Goal: Task Accomplishment & Management: Manage account settings

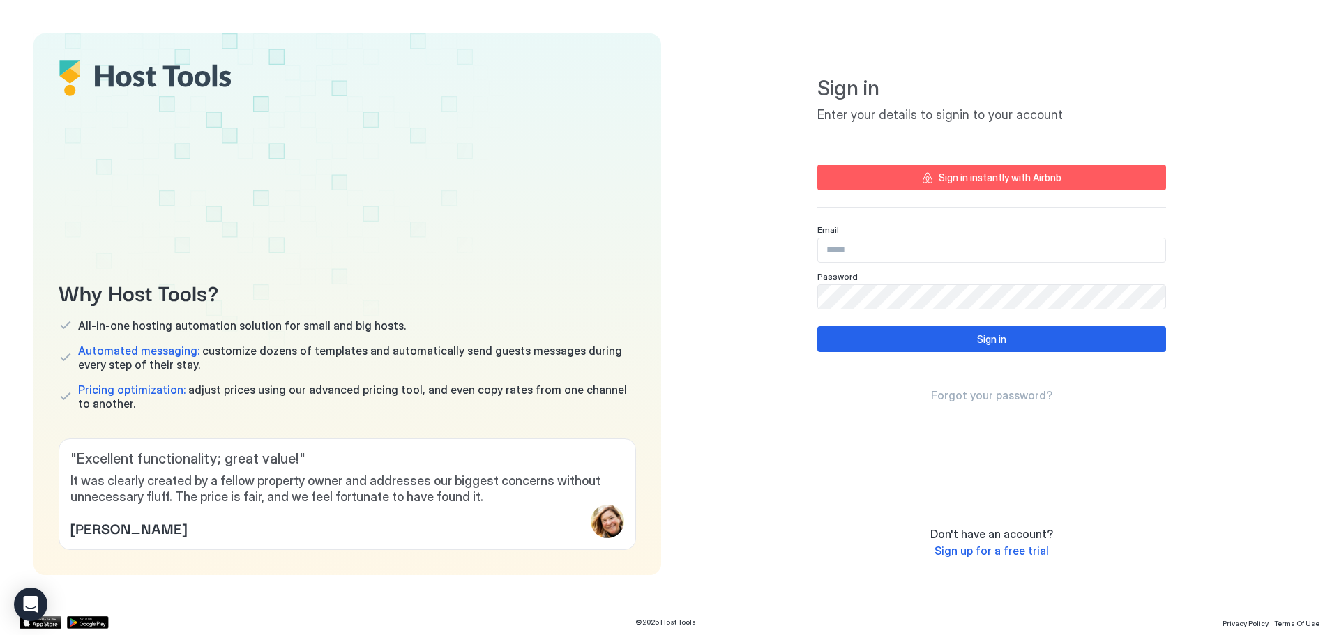
type input "**********"
click at [932, 343] on button "Sign in" at bounding box center [991, 339] width 349 height 26
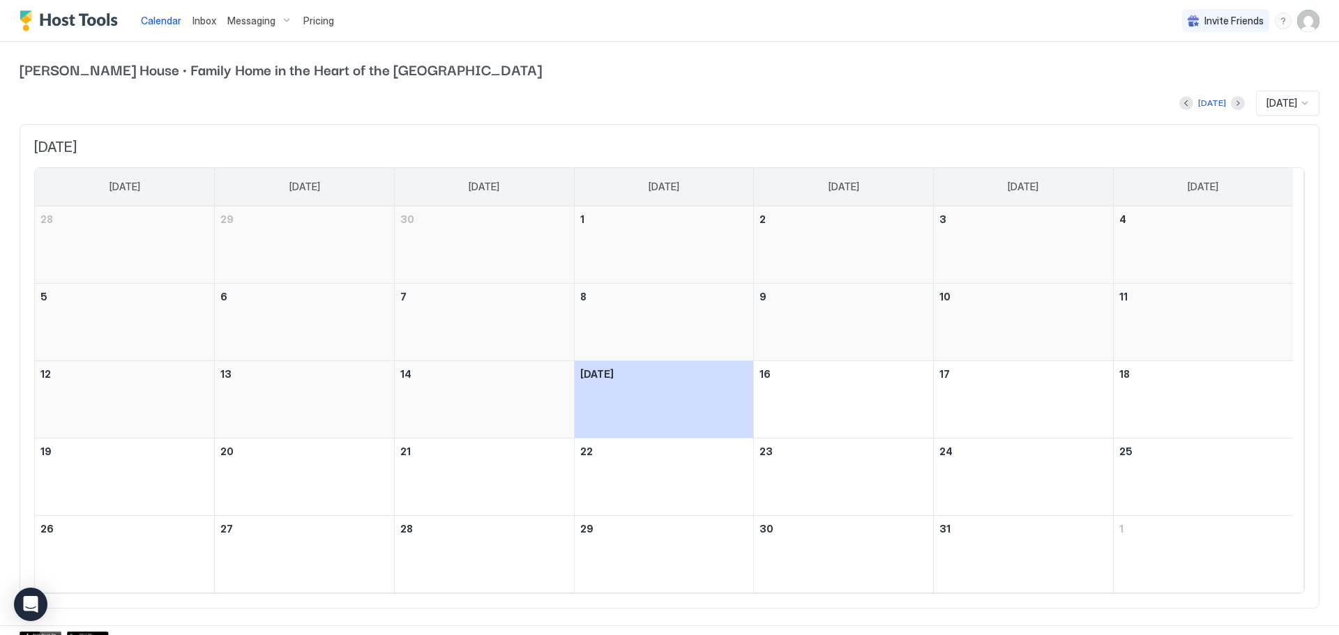
click at [188, 66] on span "[PERSON_NAME] House · Family Home in the Heart of the [GEOGRAPHIC_DATA]" at bounding box center [670, 69] width 1300 height 21
click at [211, 24] on span "Inbox" at bounding box center [204, 21] width 24 height 12
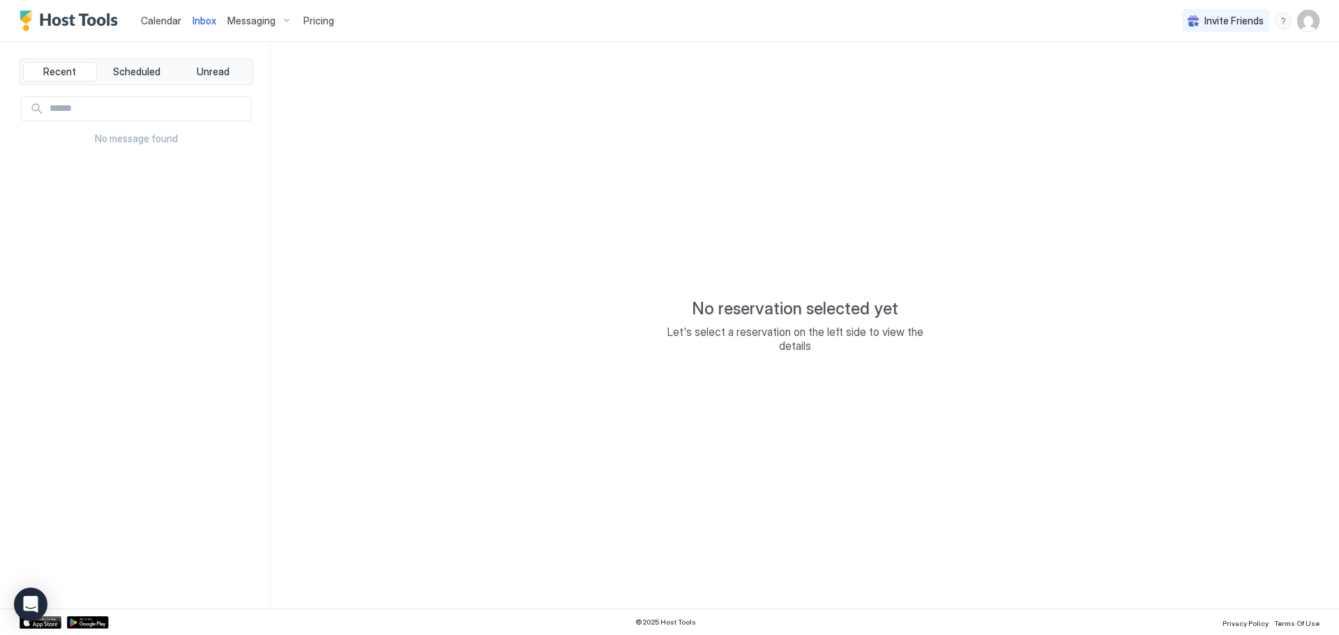
click at [243, 19] on span "Messaging" at bounding box center [251, 21] width 48 height 13
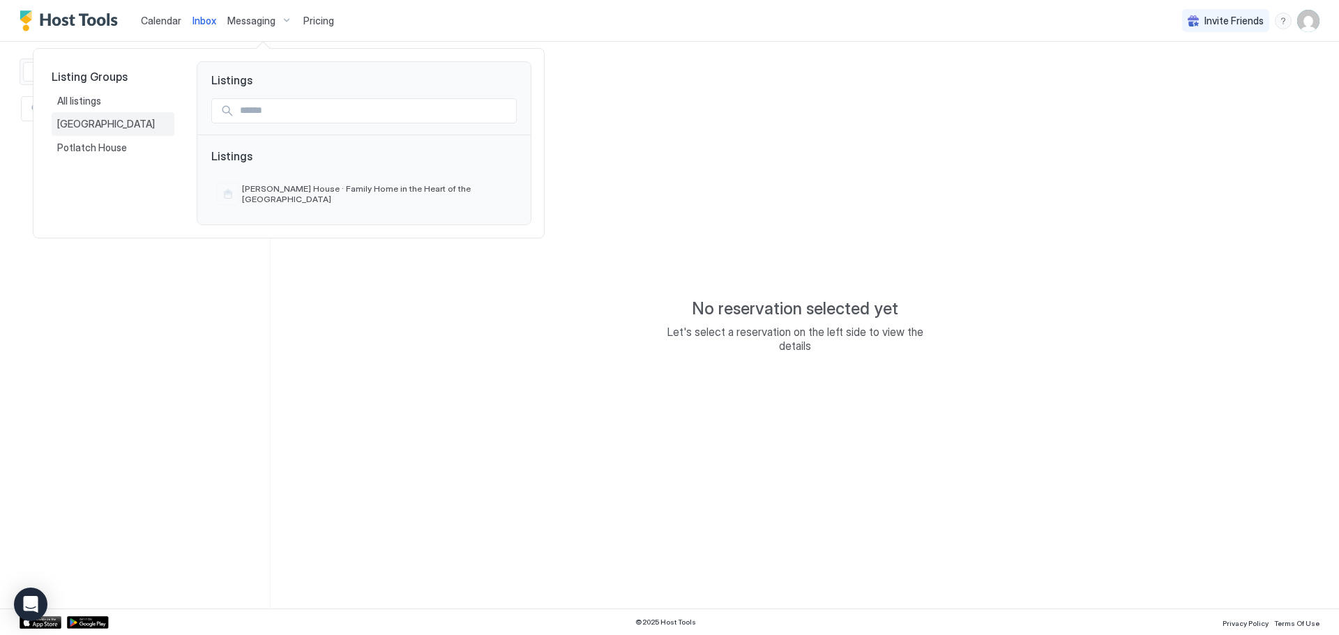
click at [97, 128] on span "Rapid City" at bounding box center [107, 124] width 100 height 13
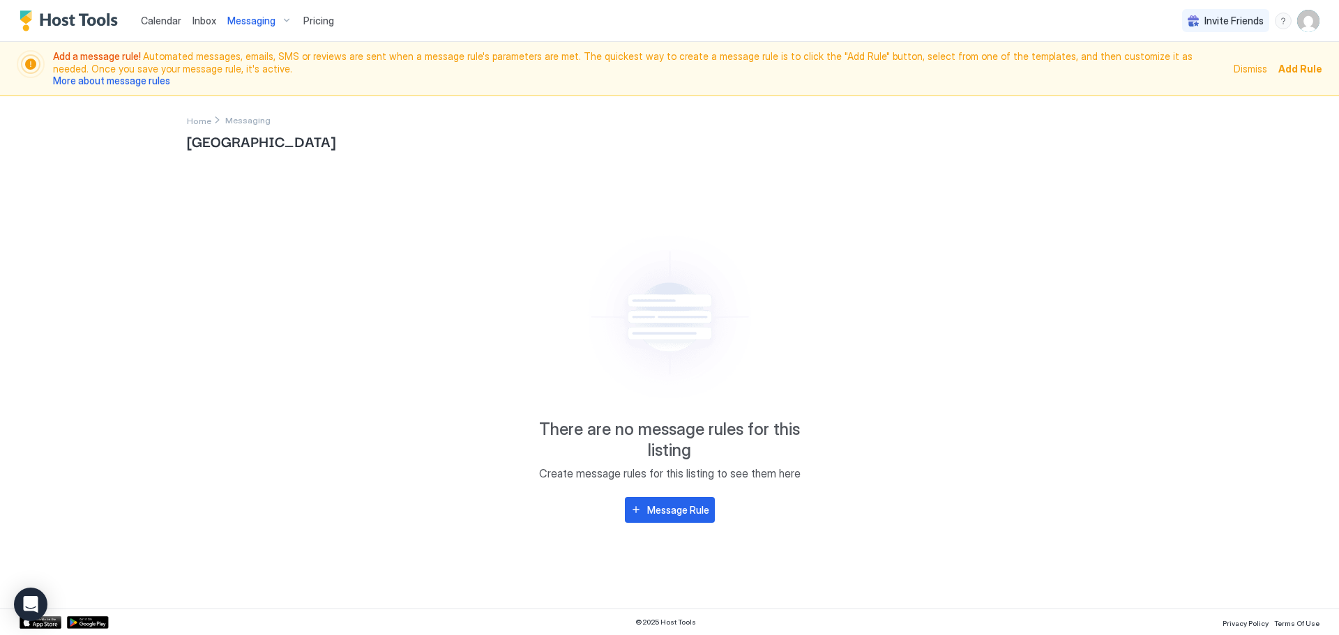
click at [1310, 20] on img "User profile" at bounding box center [1308, 21] width 22 height 22
click at [1206, 75] on div "Settings" at bounding box center [1229, 78] width 177 height 24
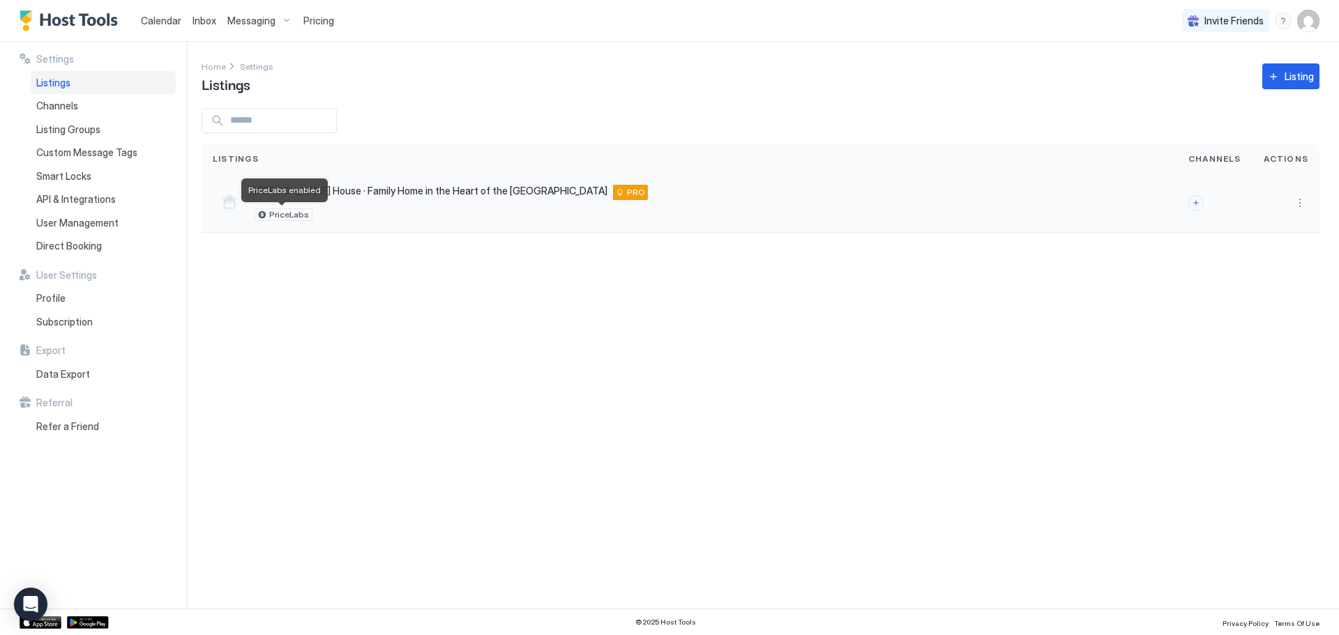
click at [264, 213] on div "PriceLabs" at bounding box center [284, 214] width 58 height 13
click at [380, 213] on div "PriceLabs" at bounding box center [451, 214] width 393 height 13
click at [410, 200] on div "Judy House · Family Home in the Heart of the Black Hills 2317 Judy Avenue, Rapi…" at bounding box center [451, 203] width 393 height 36
click at [1197, 207] on button "Connect channels" at bounding box center [1195, 202] width 15 height 15
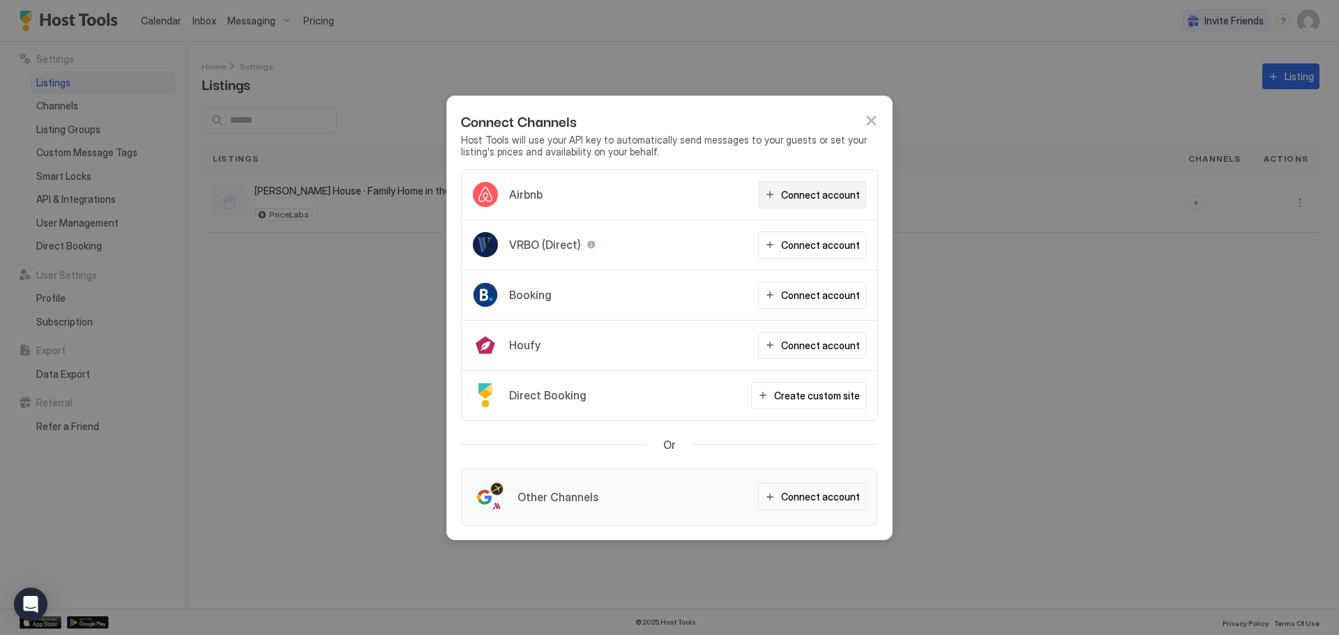
click at [815, 192] on div "Connect account" at bounding box center [820, 195] width 79 height 15
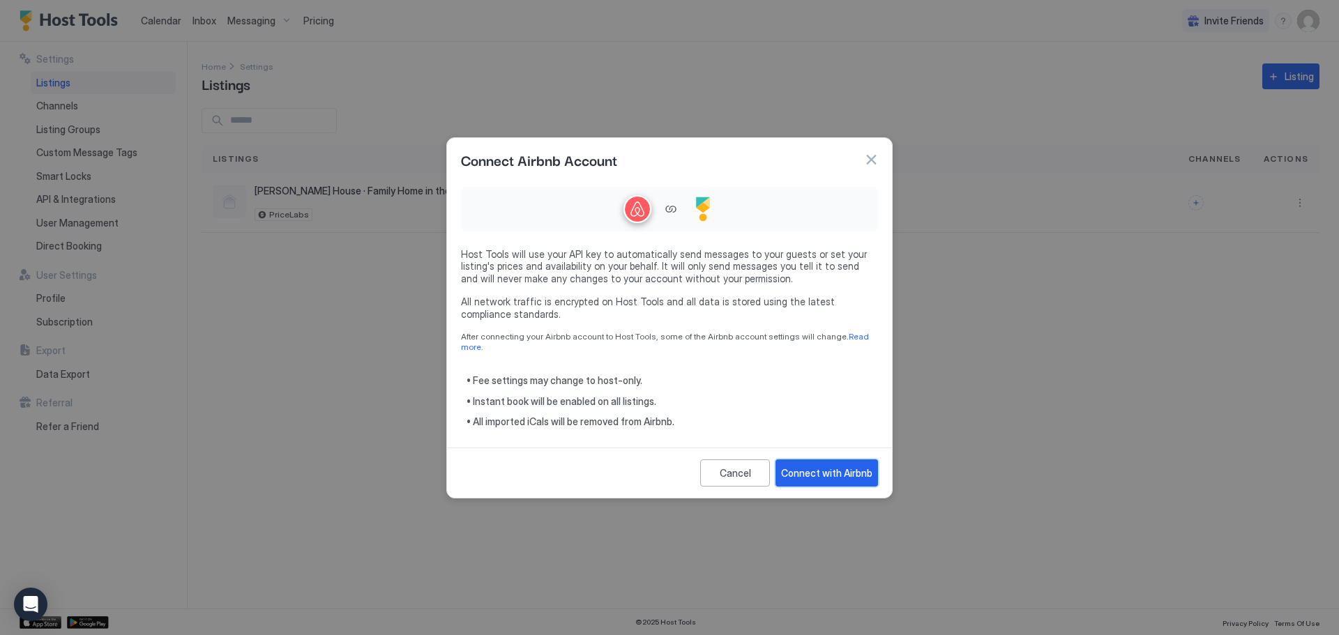
click at [833, 473] on div "Connect with Airbnb" at bounding box center [826, 473] width 91 height 15
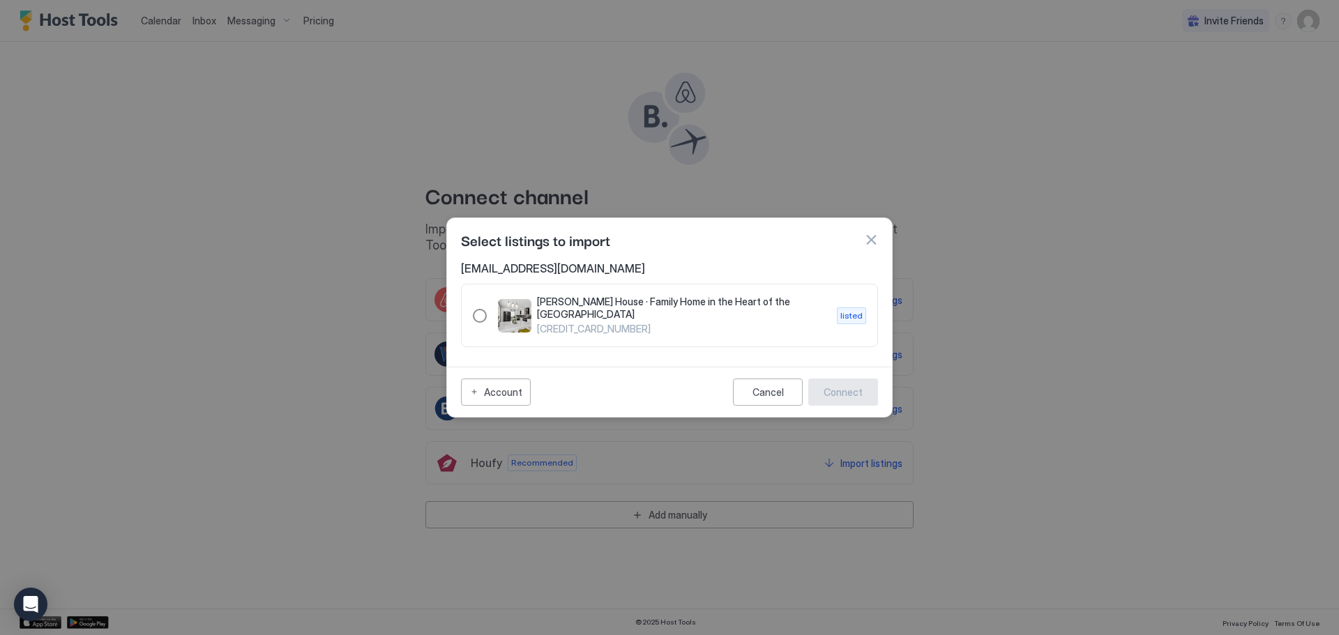
click at [475, 318] on div "593513880842034737" at bounding box center [480, 316] width 14 height 14
click at [860, 390] on div "Connect" at bounding box center [842, 392] width 39 height 15
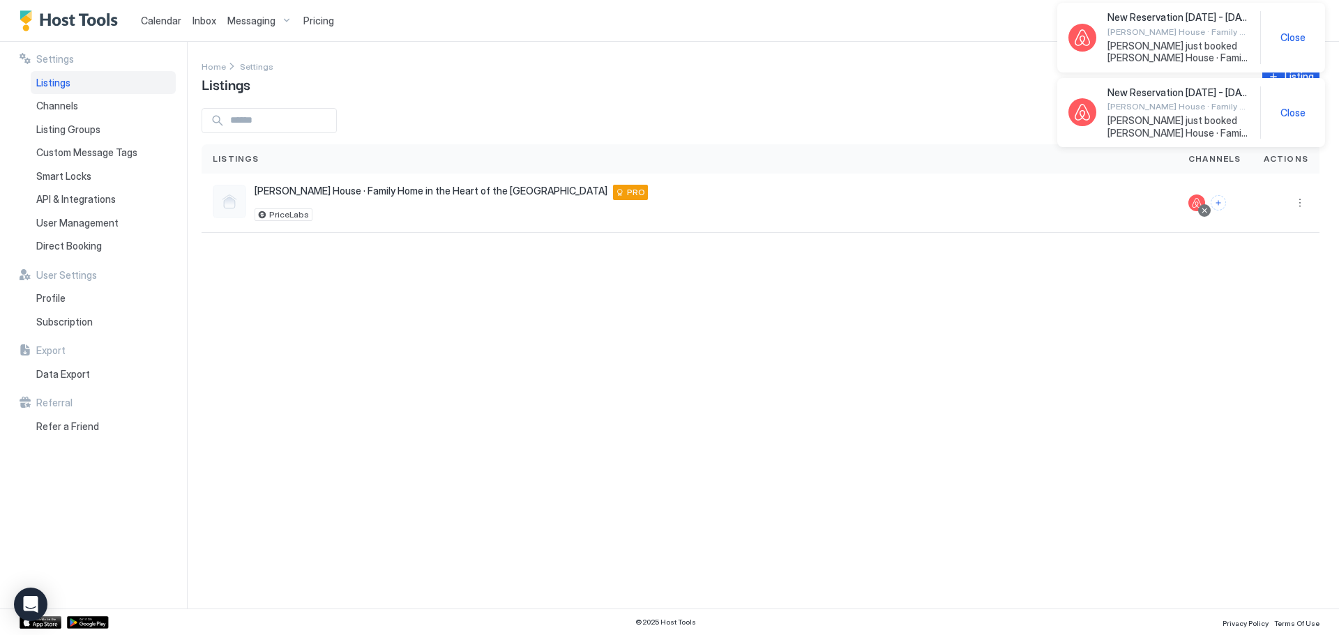
click at [234, 17] on span "Messaging" at bounding box center [251, 21] width 48 height 13
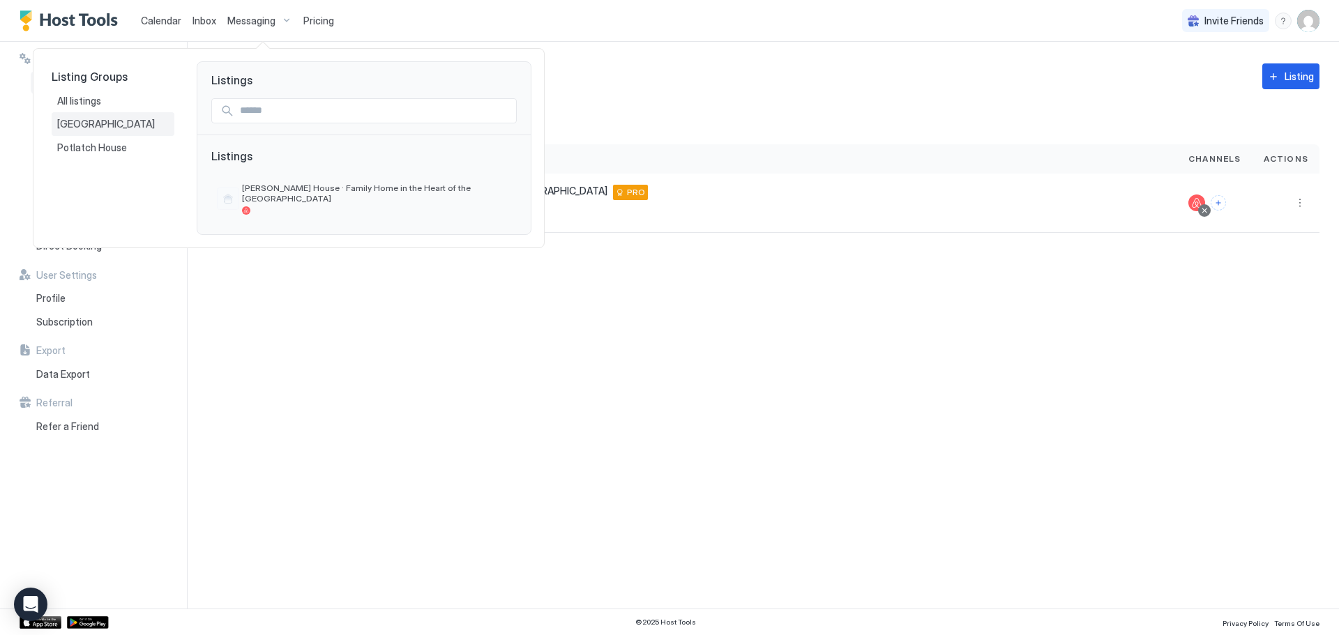
click at [84, 120] on span "Rapid City" at bounding box center [107, 124] width 100 height 13
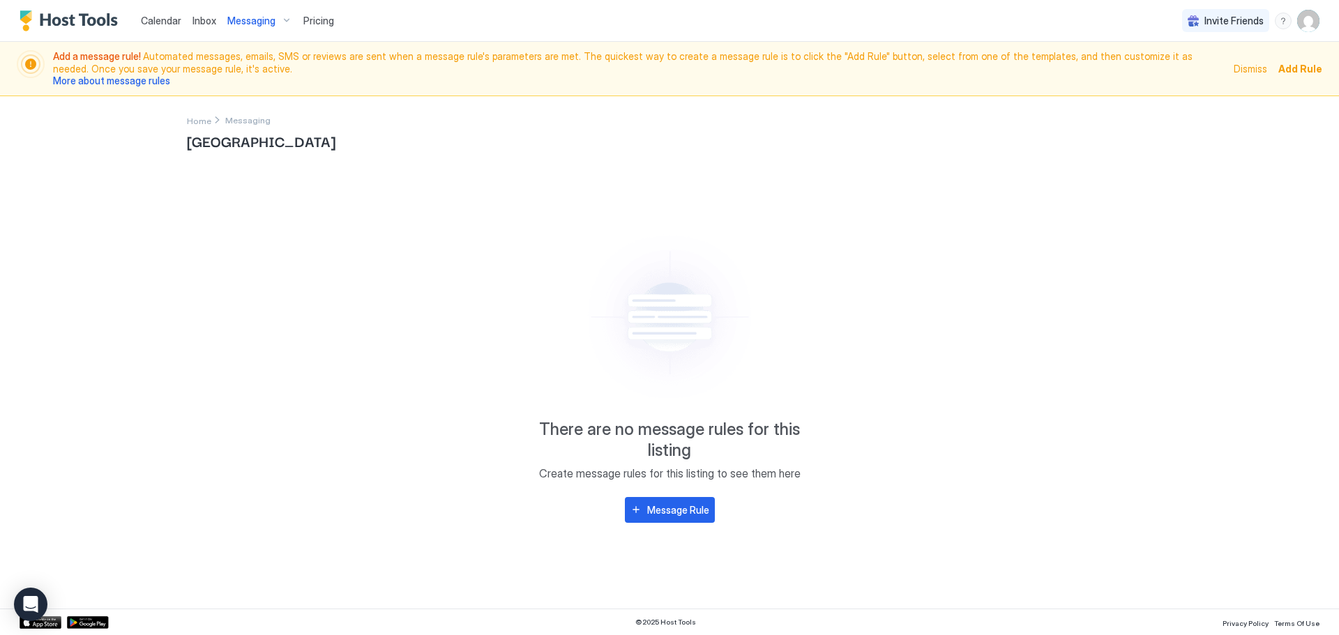
click at [1254, 68] on span "Dismiss" at bounding box center [1250, 68] width 33 height 15
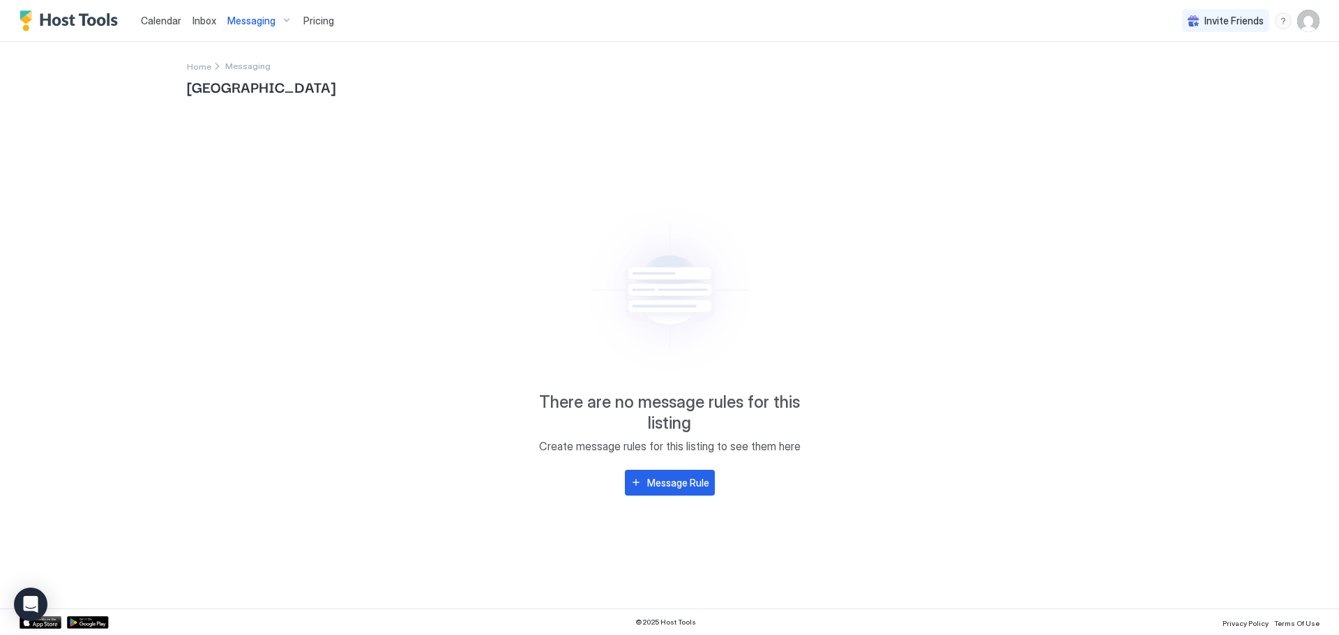
click at [97, 18] on img "Host Tools Logo" at bounding box center [72, 20] width 105 height 21
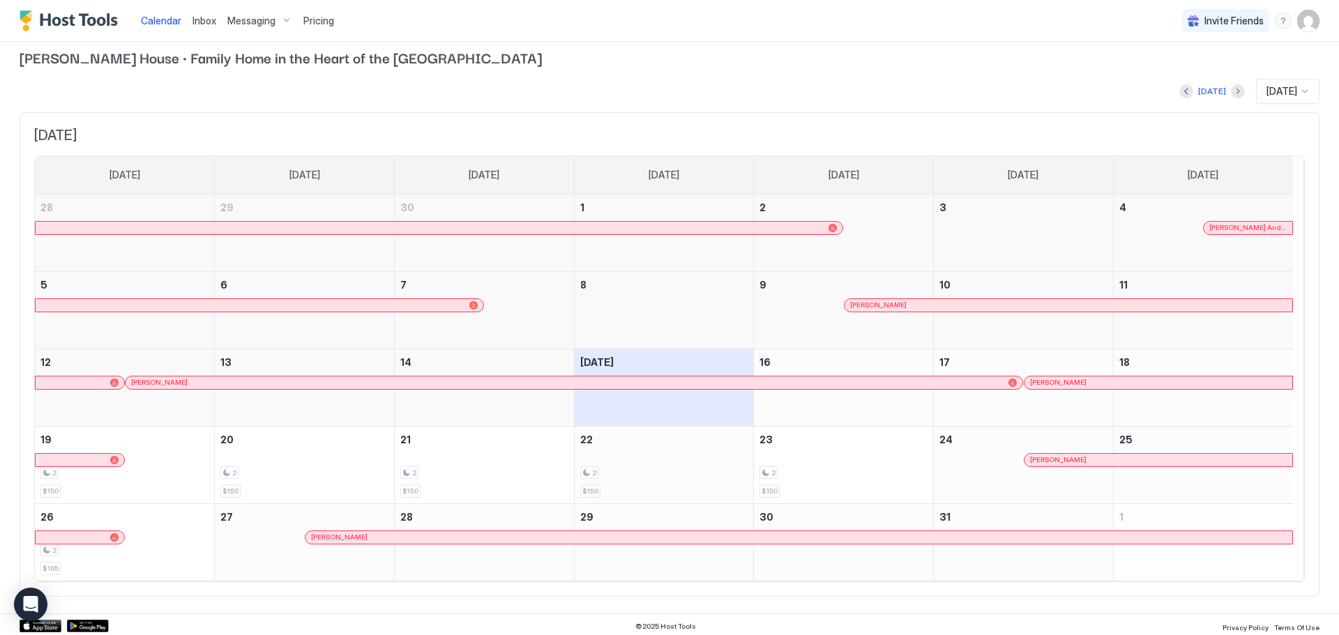
scroll to position [15, 0]
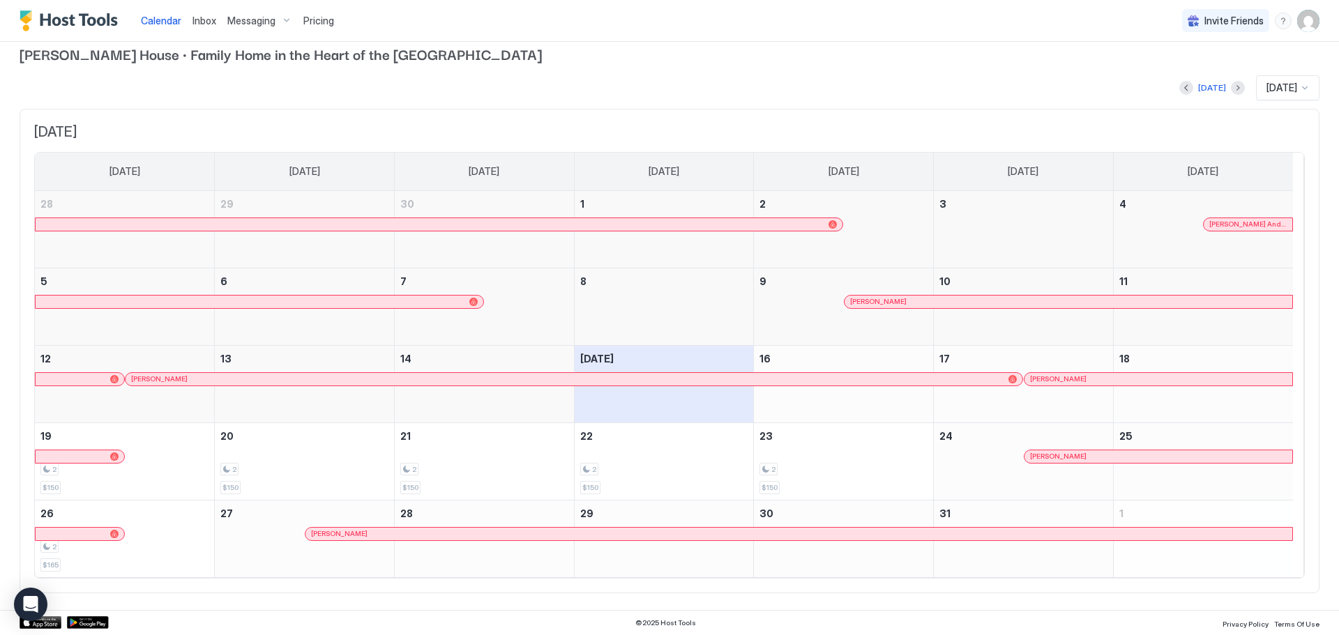
click at [195, 29] on div "Inbox" at bounding box center [204, 21] width 35 height 26
click at [204, 24] on span "Inbox" at bounding box center [204, 21] width 24 height 12
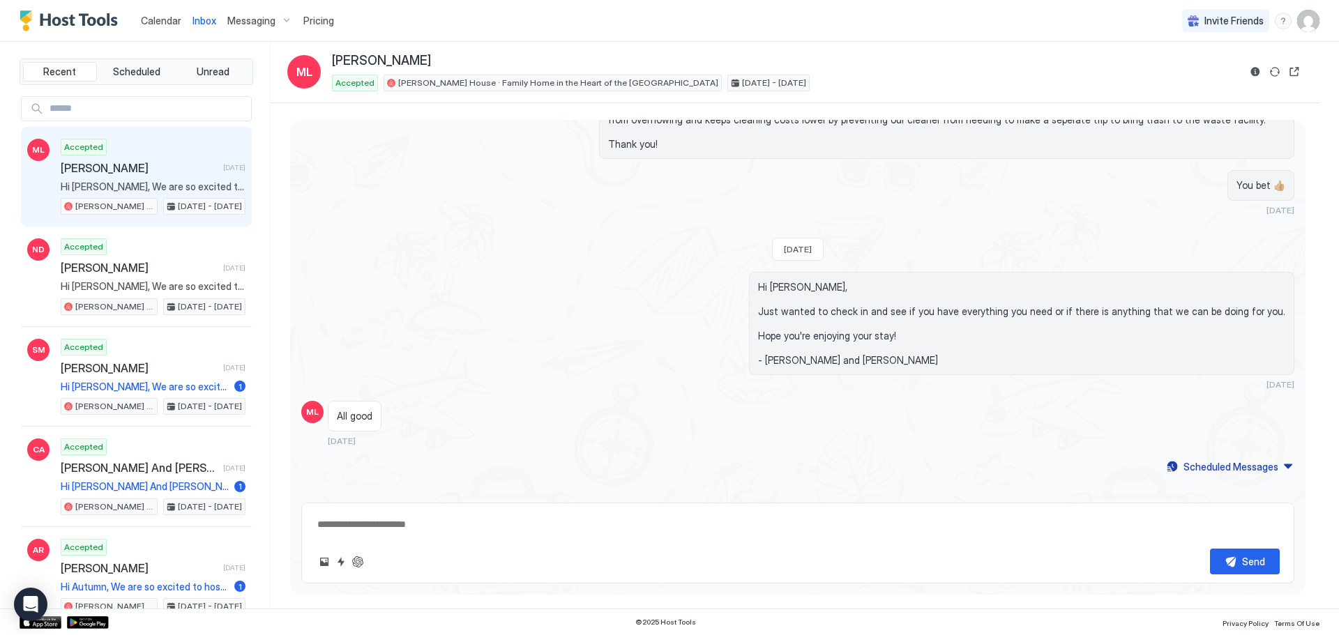
click at [284, 20] on div "Messaging" at bounding box center [260, 21] width 76 height 24
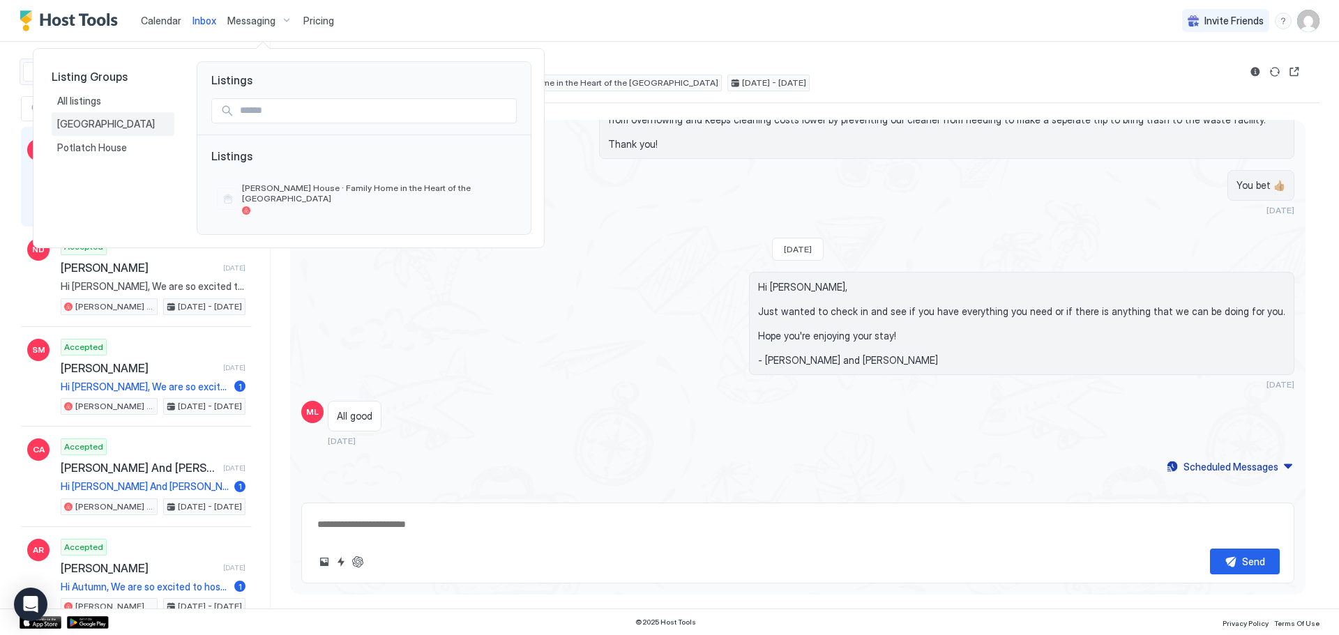
type textarea "*"
click at [112, 97] on div "All listings" at bounding box center [113, 101] width 112 height 13
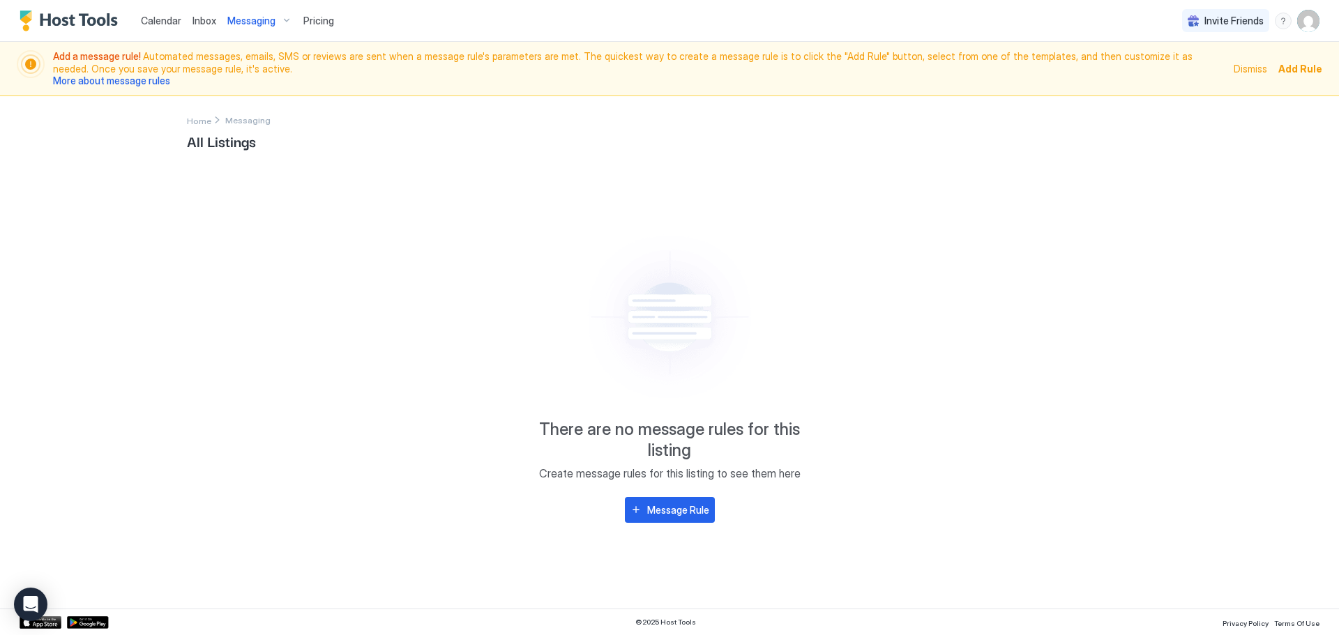
click at [123, 79] on span "More about message rules" at bounding box center [111, 81] width 117 height 12
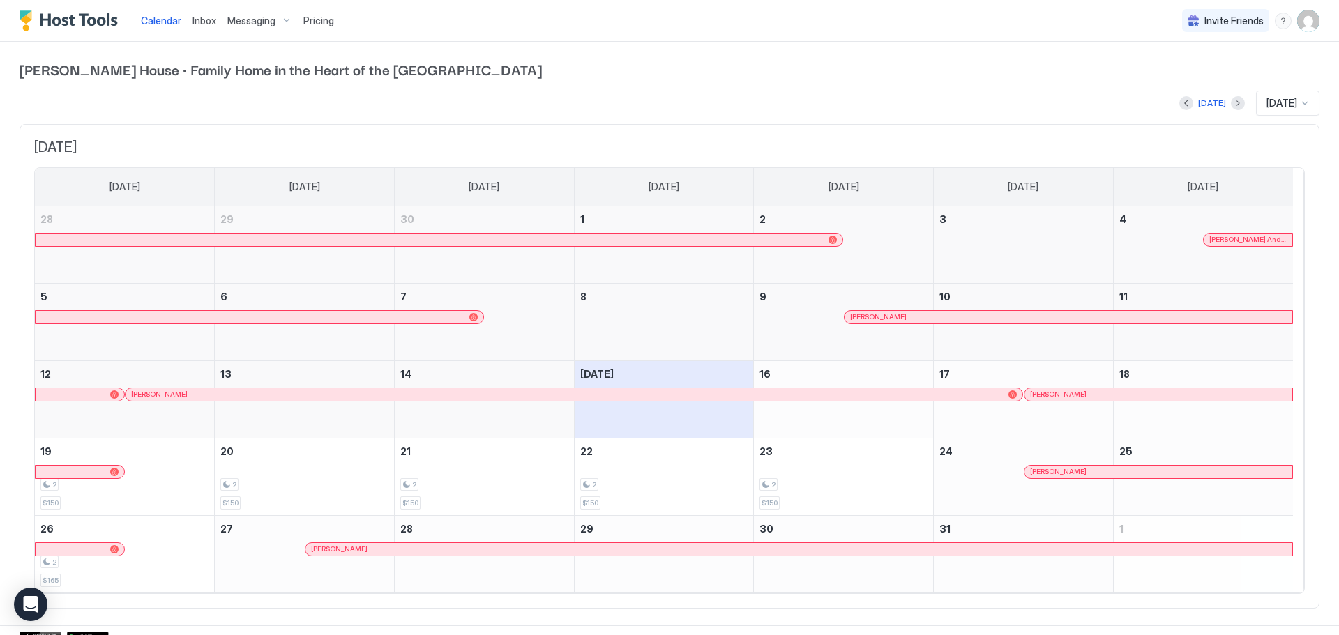
click at [74, 20] on img "Host Tools Logo" at bounding box center [72, 20] width 105 height 21
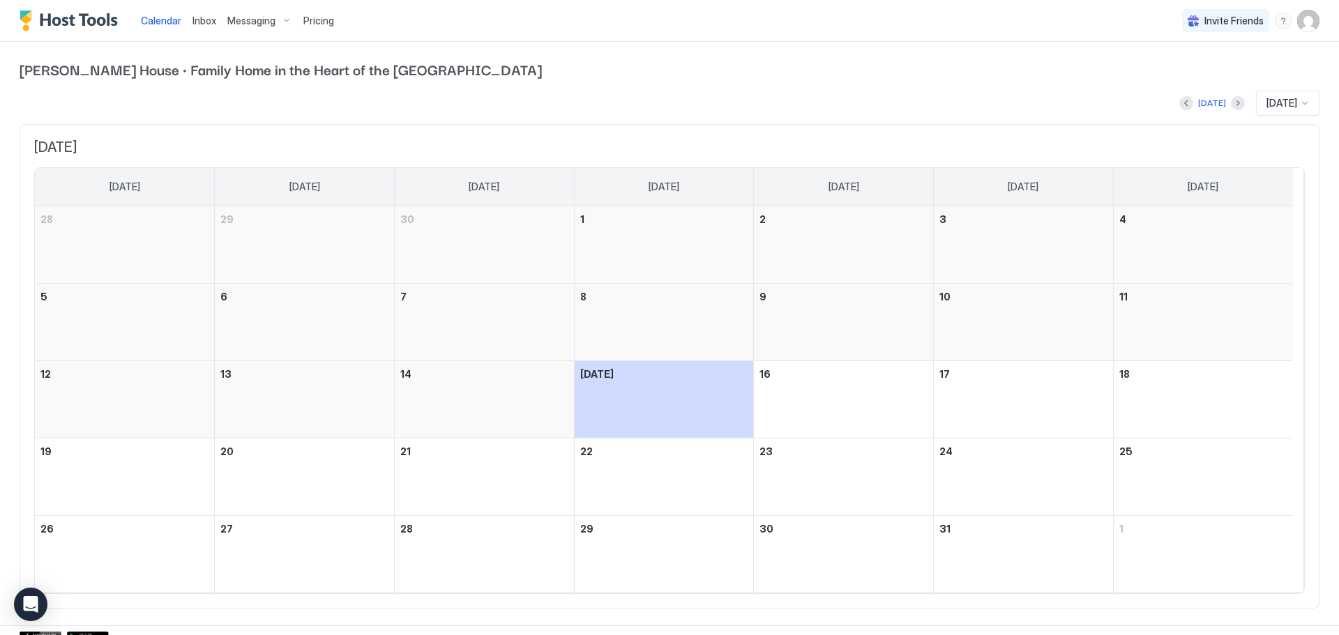
click at [1297, 26] on img "User profile" at bounding box center [1308, 21] width 22 height 22
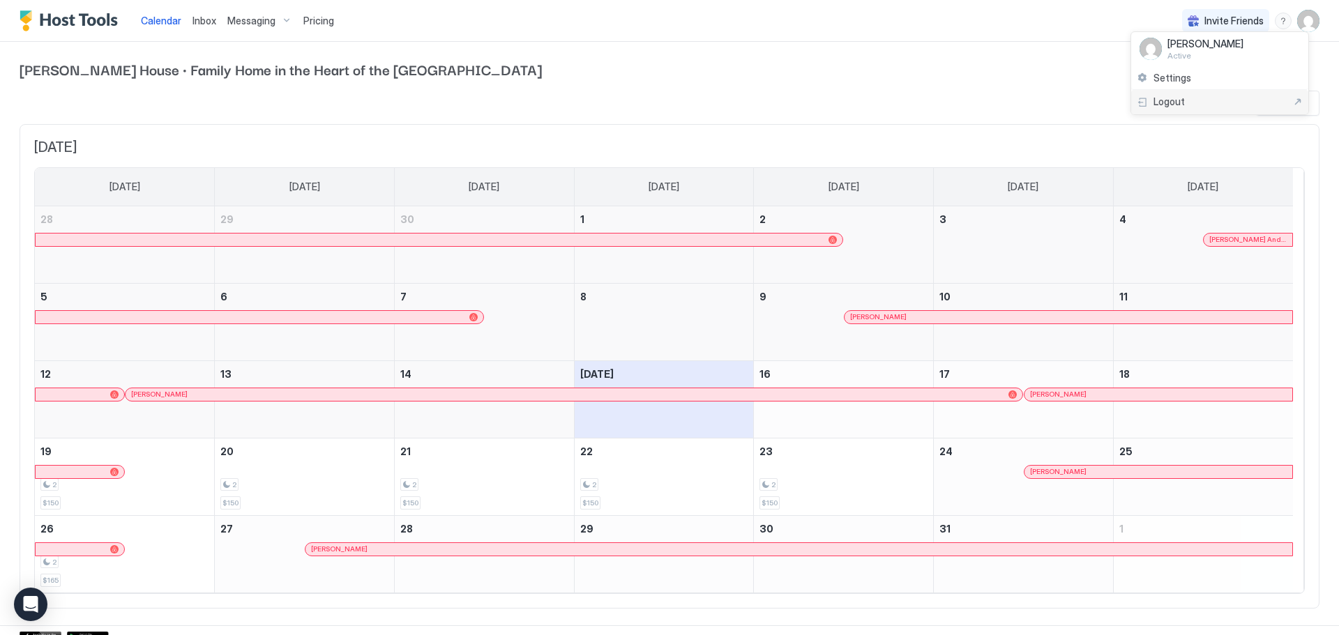
click at [1209, 96] on div "Logout" at bounding box center [1220, 102] width 166 height 13
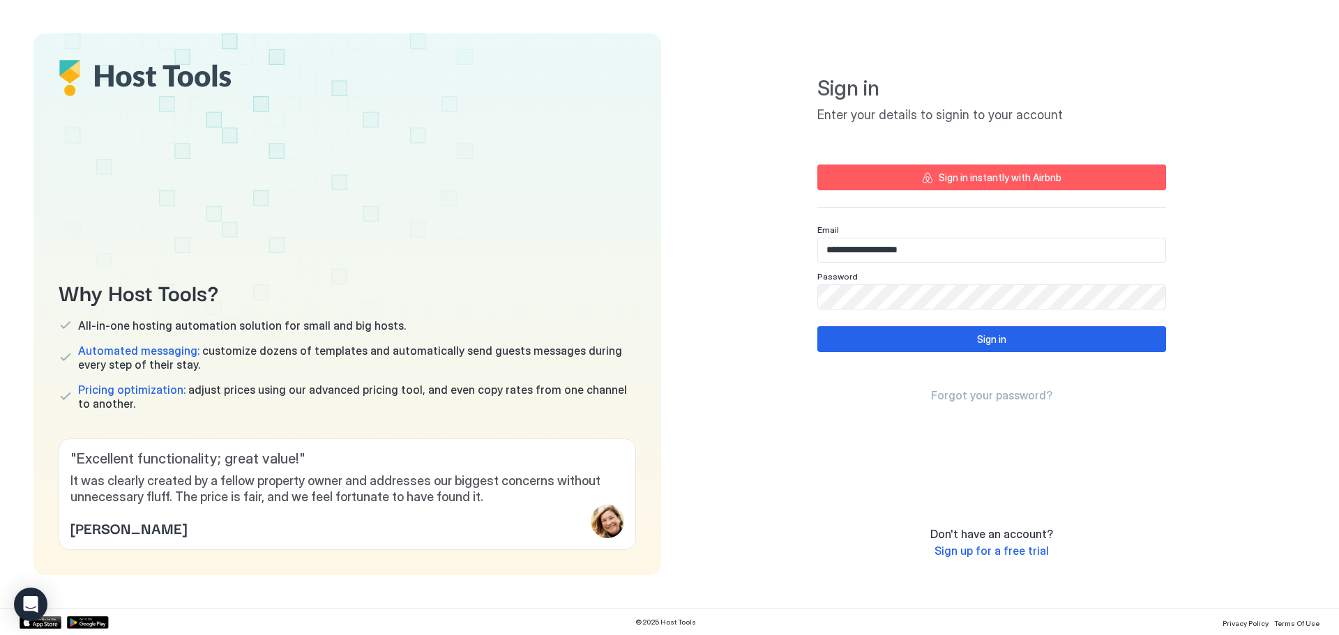
click at [925, 255] on input "**********" at bounding box center [991, 250] width 347 height 24
type input "**********"
click at [890, 349] on button "Sign in" at bounding box center [991, 339] width 349 height 26
